Goal: Information Seeking & Learning: Find specific fact

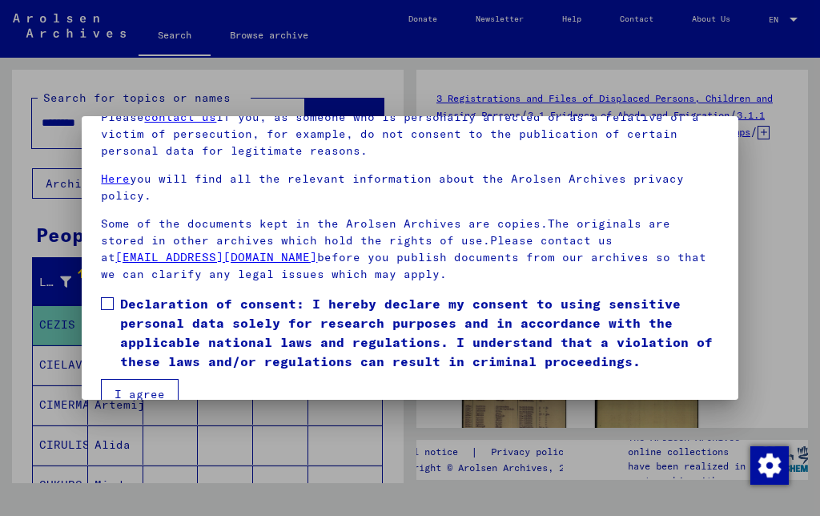
scroll to position [101, 0]
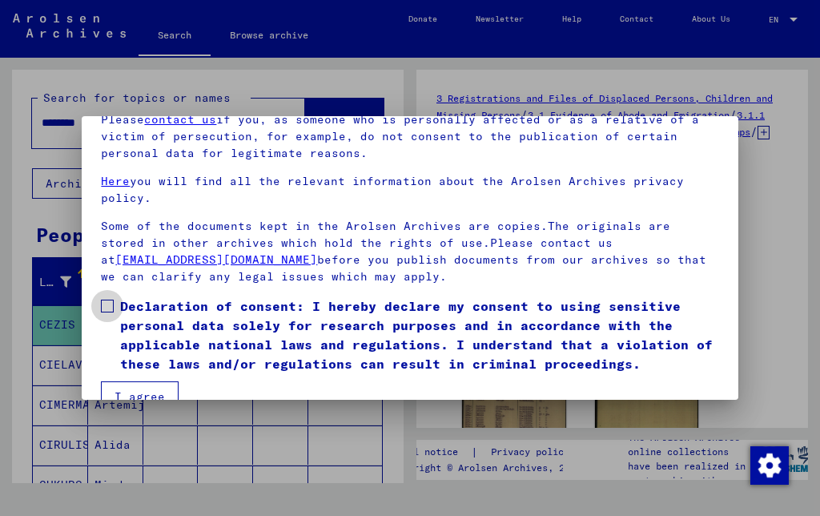
click at [110, 312] on label "Declaration of consent: I hereby declare my consent to using sensitive personal…" at bounding box center [409, 334] width 617 height 77
click at [156, 398] on button "I agree" at bounding box center [140, 396] width 78 height 30
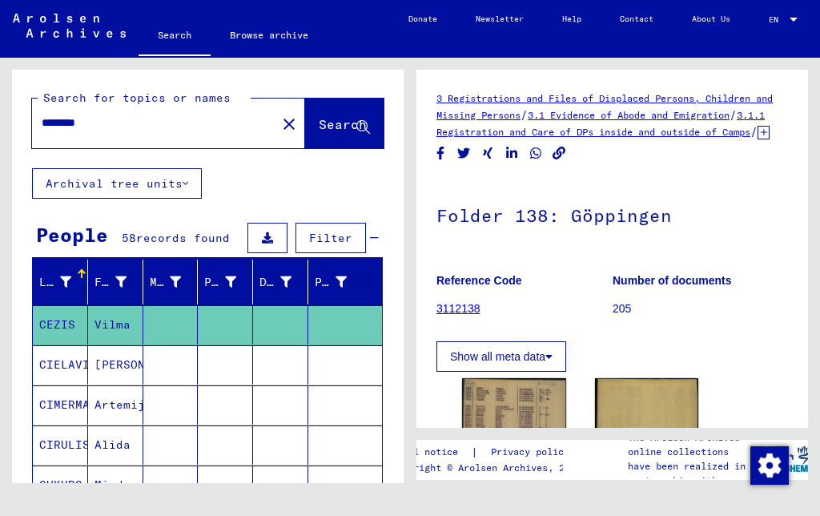
click at [117, 127] on input "********" at bounding box center [154, 123] width 225 height 17
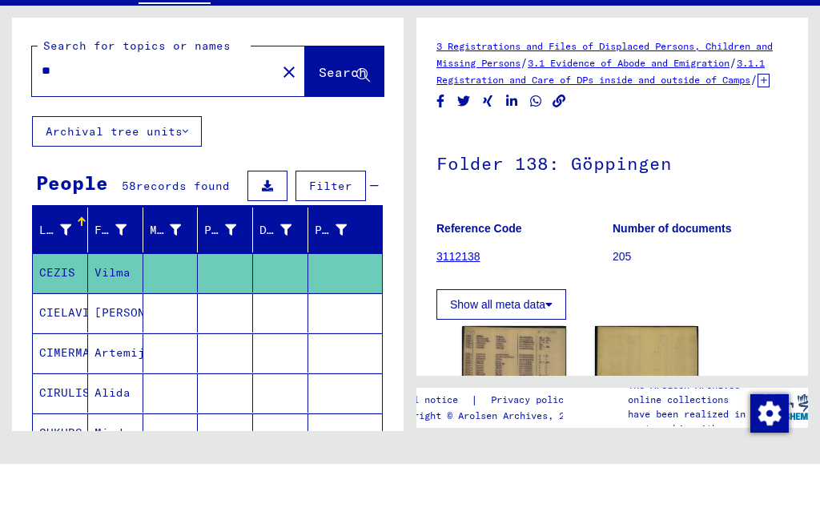
type input "*"
type input "**********"
click at [326, 98] on button "Search" at bounding box center [344, 123] width 78 height 50
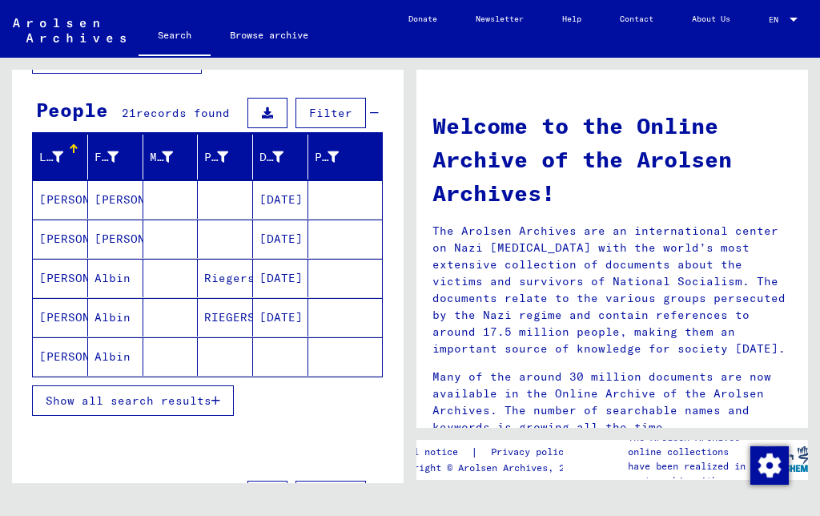
scroll to position [126, 0]
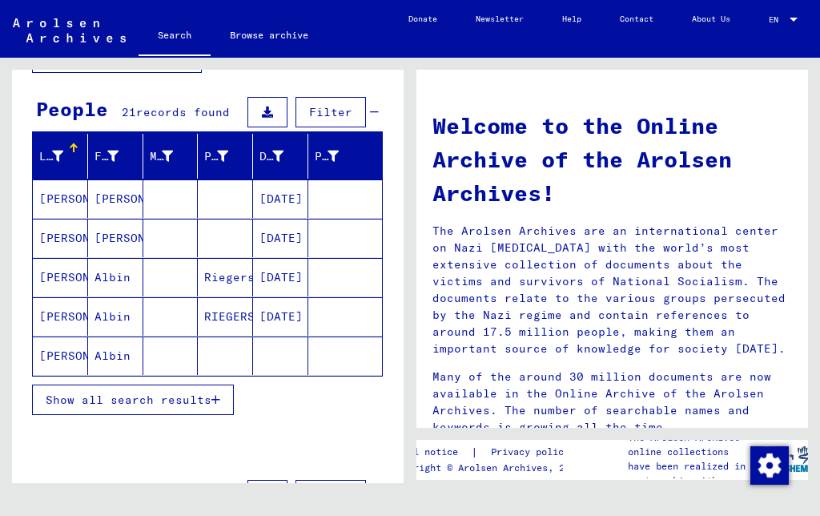
click at [142, 401] on span "Show all search results" at bounding box center [129, 399] width 166 height 14
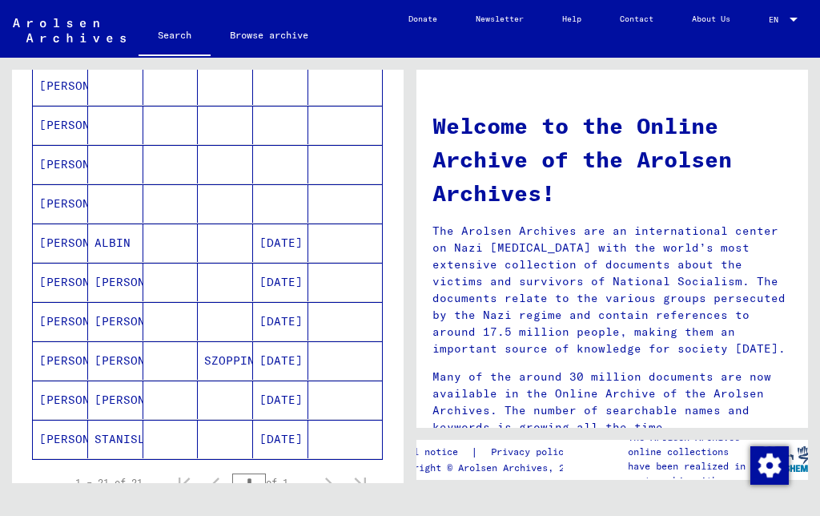
scroll to position [673, 0]
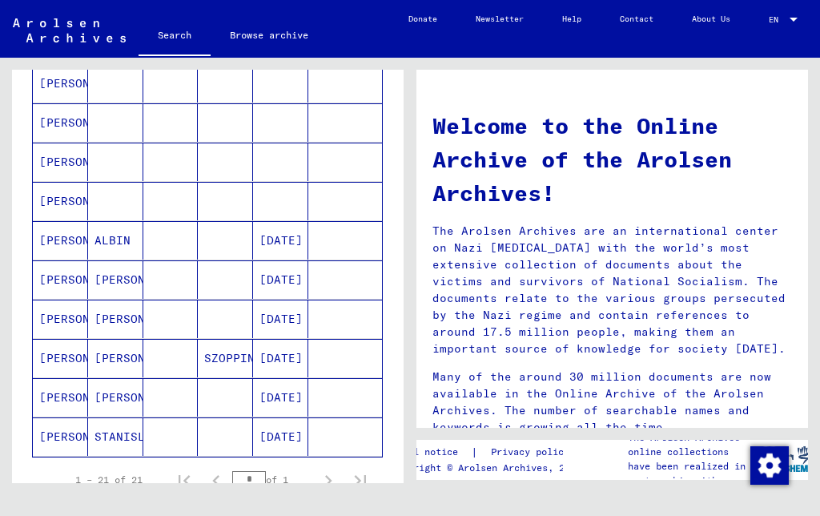
click at [288, 367] on mat-cell "[DATE]" at bounding box center [280, 358] width 55 height 38
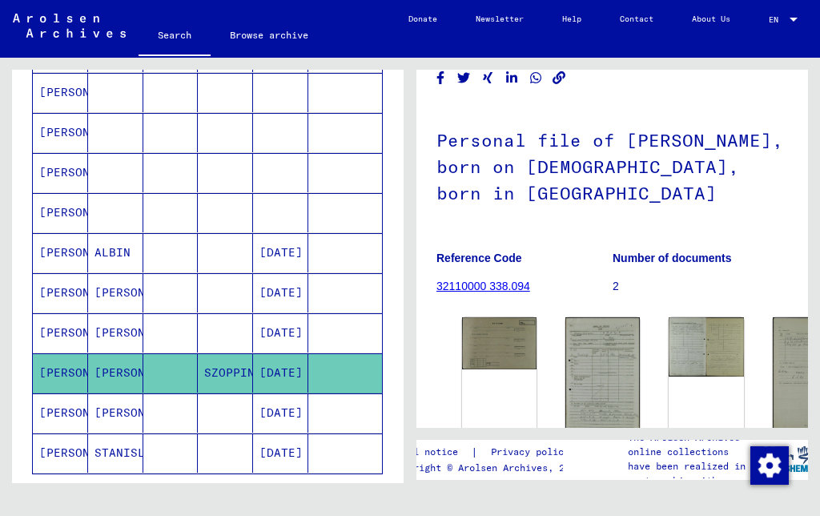
scroll to position [70, 0]
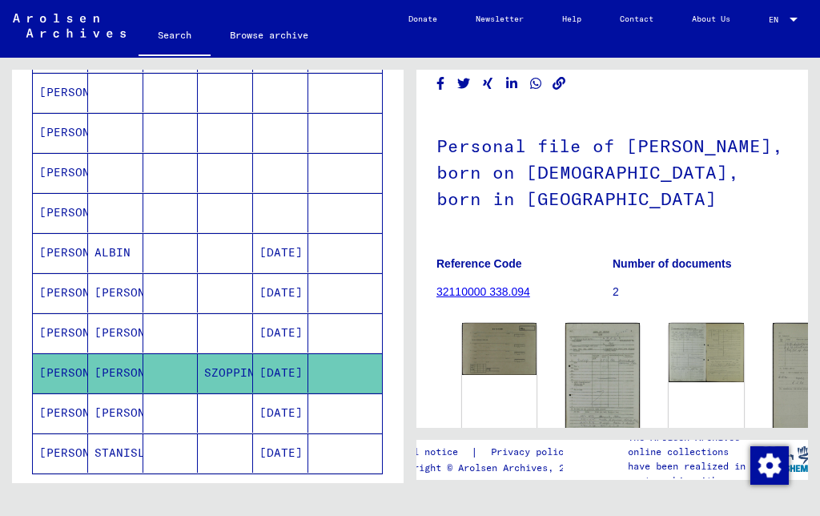
click at [284, 422] on mat-cell "[DATE]" at bounding box center [280, 412] width 55 height 39
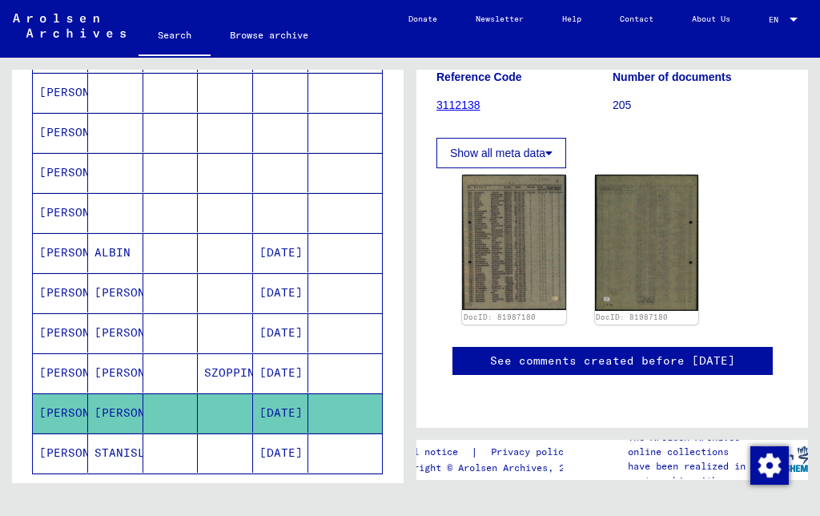
scroll to position [226, 0]
click at [226, 372] on mat-cell "SZOPPINITZ" at bounding box center [225, 372] width 55 height 39
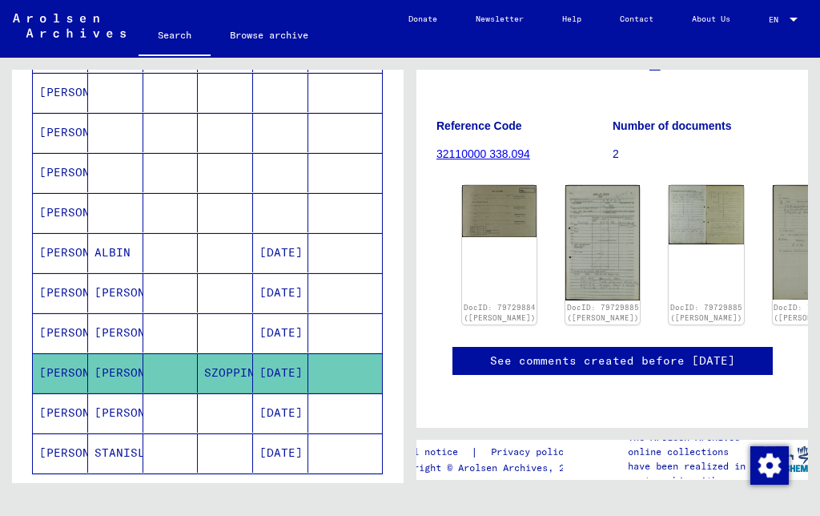
scroll to position [216, 0]
click at [495, 280] on div "DocID: 79729884 ([PERSON_NAME])" at bounding box center [499, 254] width 74 height 139
click at [496, 227] on img at bounding box center [499, 211] width 74 height 52
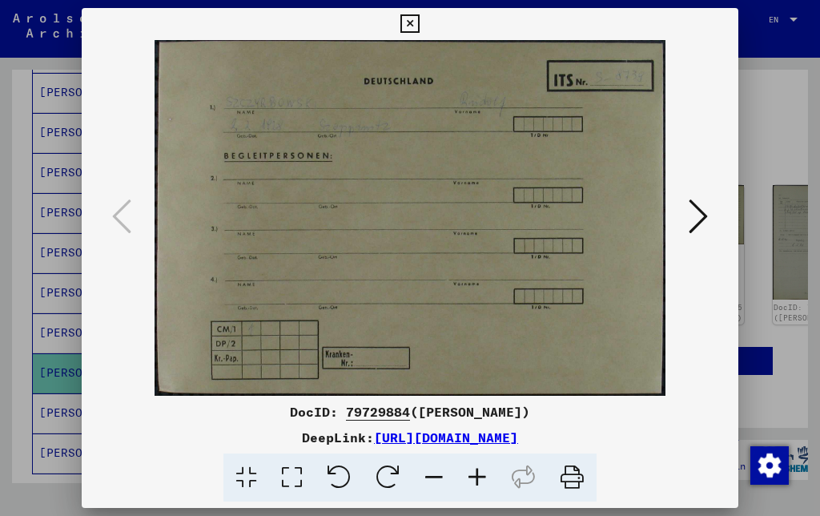
click at [419, 20] on icon at bounding box center [409, 23] width 18 height 19
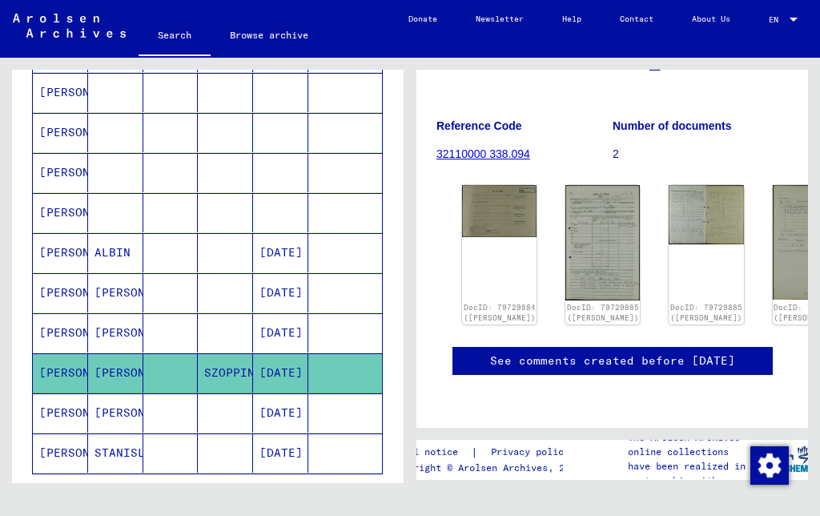
click at [592, 249] on img at bounding box center [602, 242] width 74 height 115
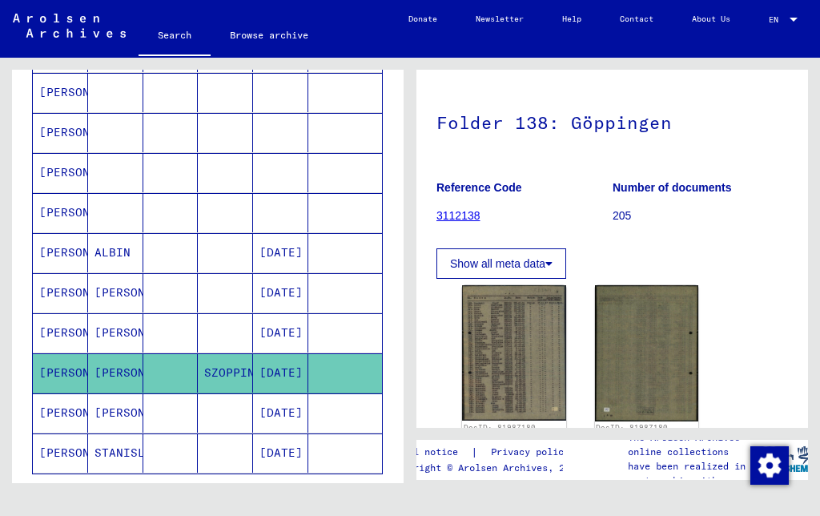
scroll to position [82, 0]
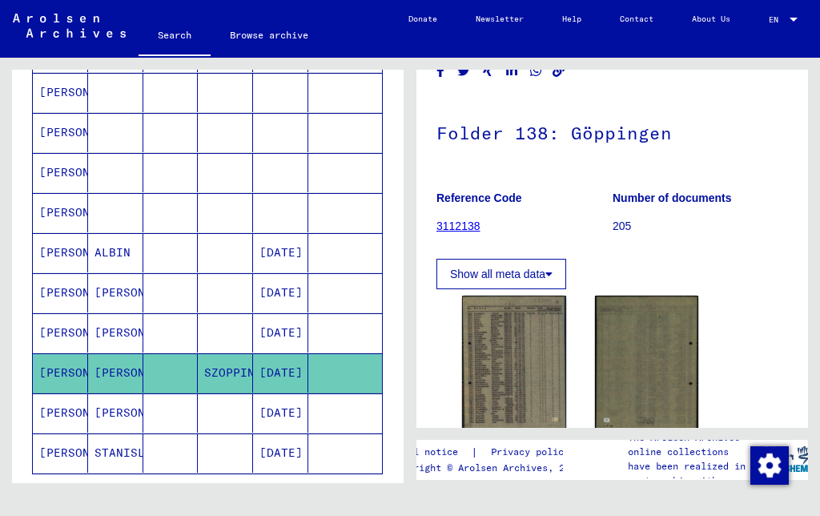
click at [234, 373] on mat-cell "SZOPPINITZ" at bounding box center [225, 372] width 55 height 39
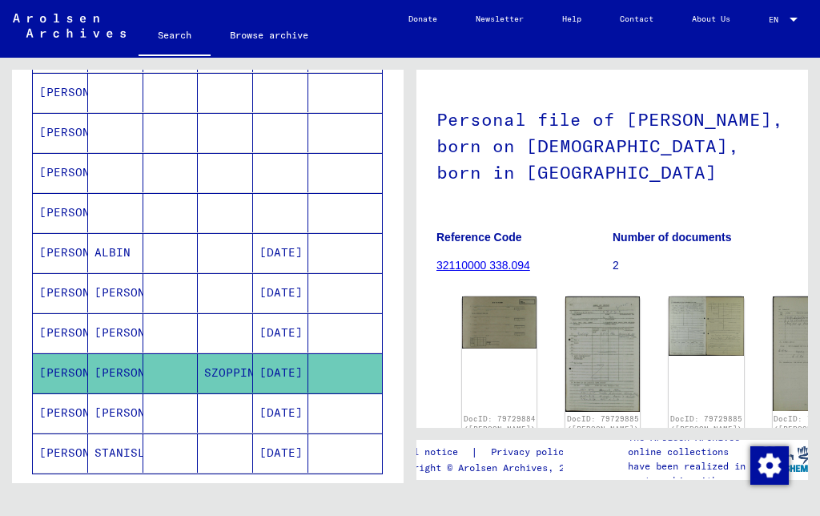
scroll to position [97, 0]
click at [581, 378] on img at bounding box center [602, 352] width 74 height 115
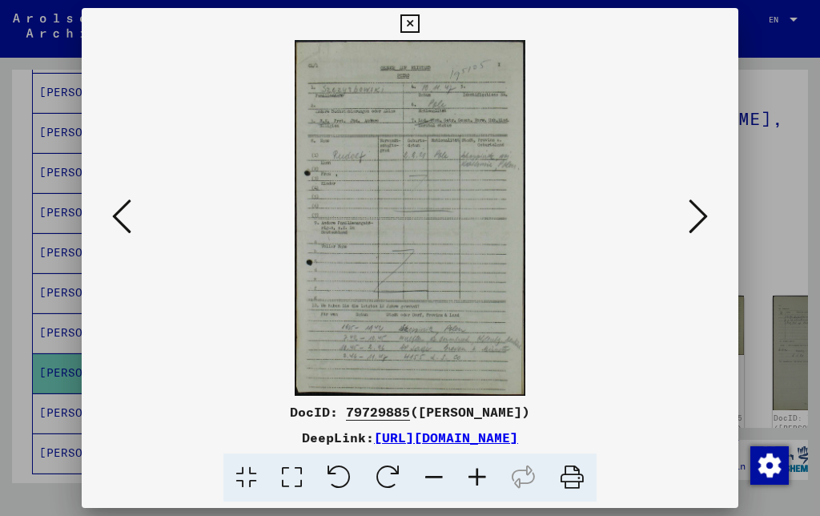
click at [577, 484] on icon at bounding box center [572, 477] width 49 height 49
click at [418, 443] on link "[URL][DOMAIN_NAME]" at bounding box center [446, 437] width 144 height 16
